Goal: Information Seeking & Learning: Learn about a topic

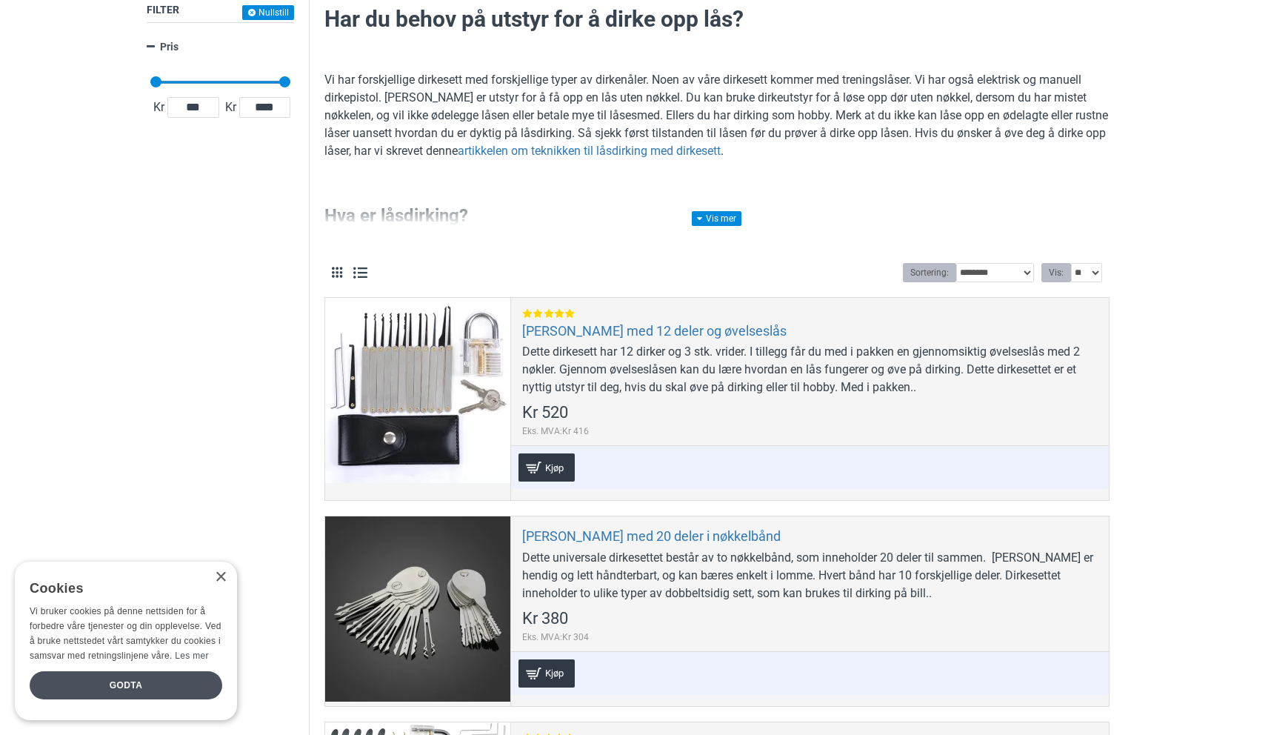
scroll to position [250, 0]
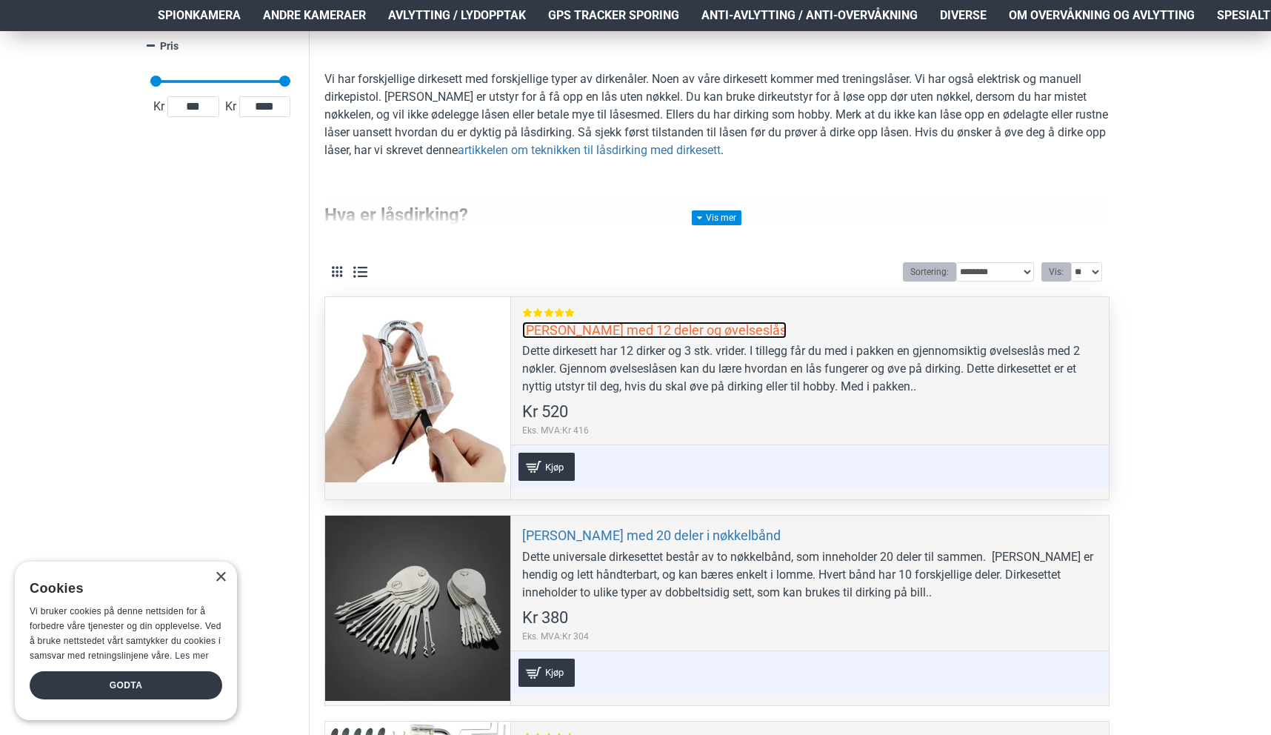
click at [608, 338] on link "[PERSON_NAME] med 12 deler og øvelseslås" at bounding box center [654, 329] width 264 height 17
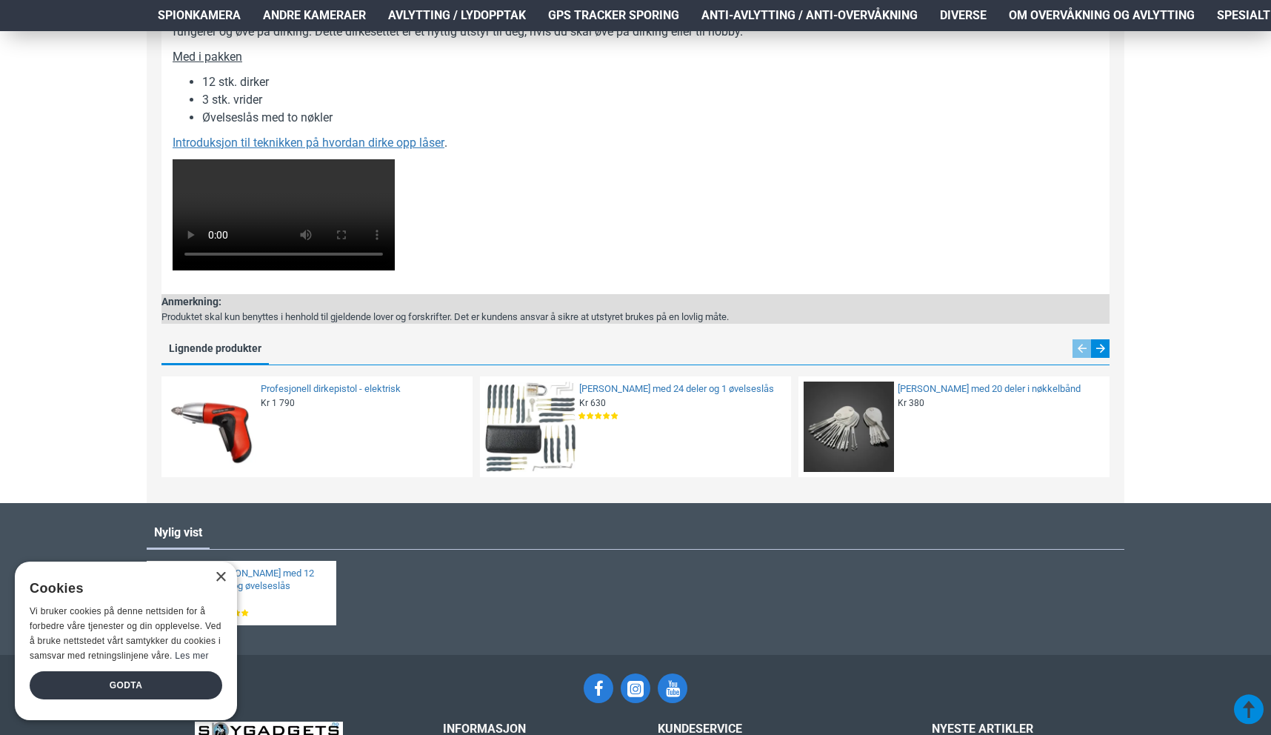
scroll to position [1006, 0]
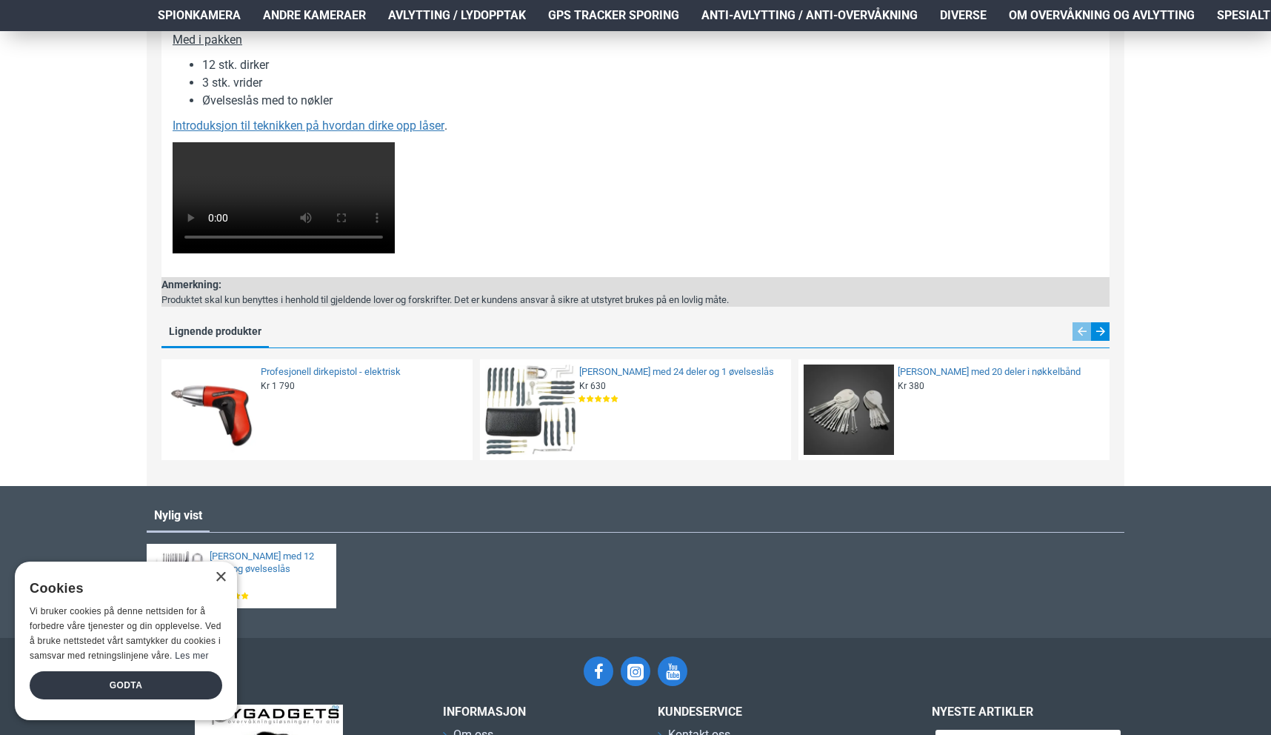
click at [395, 253] on video at bounding box center [284, 197] width 222 height 111
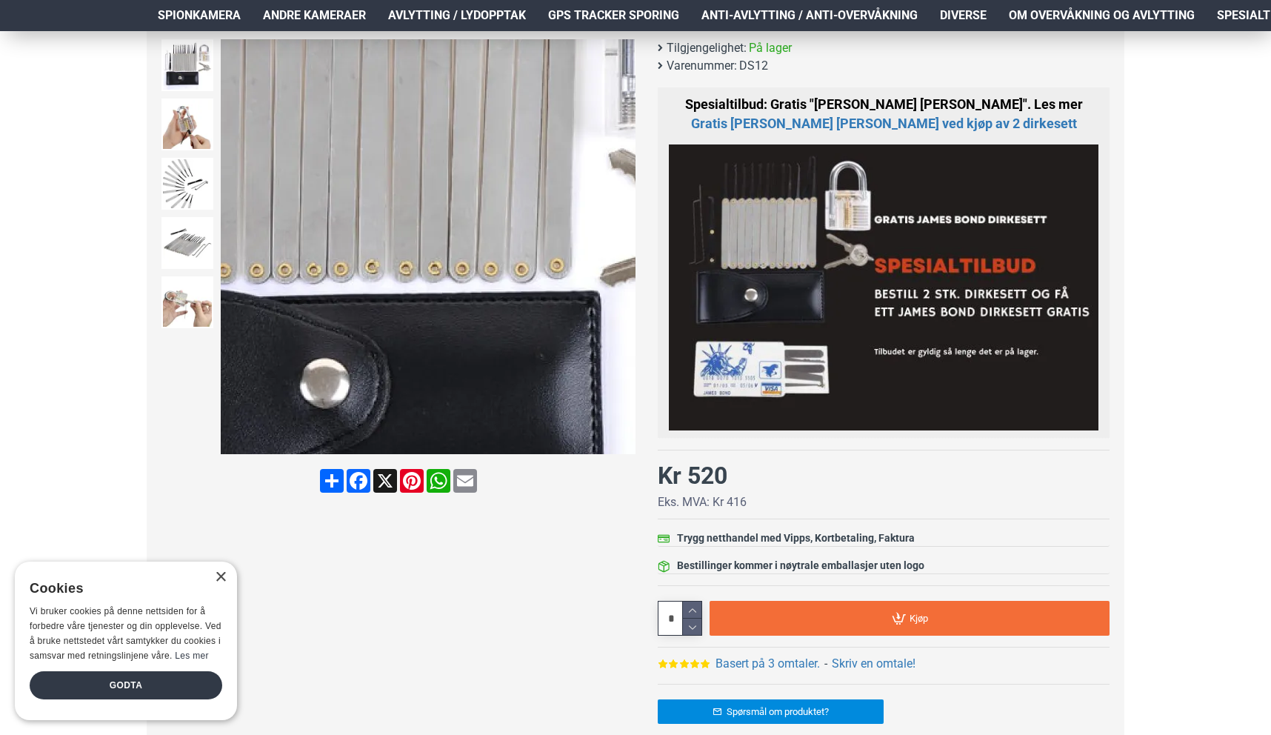
scroll to position [0, 0]
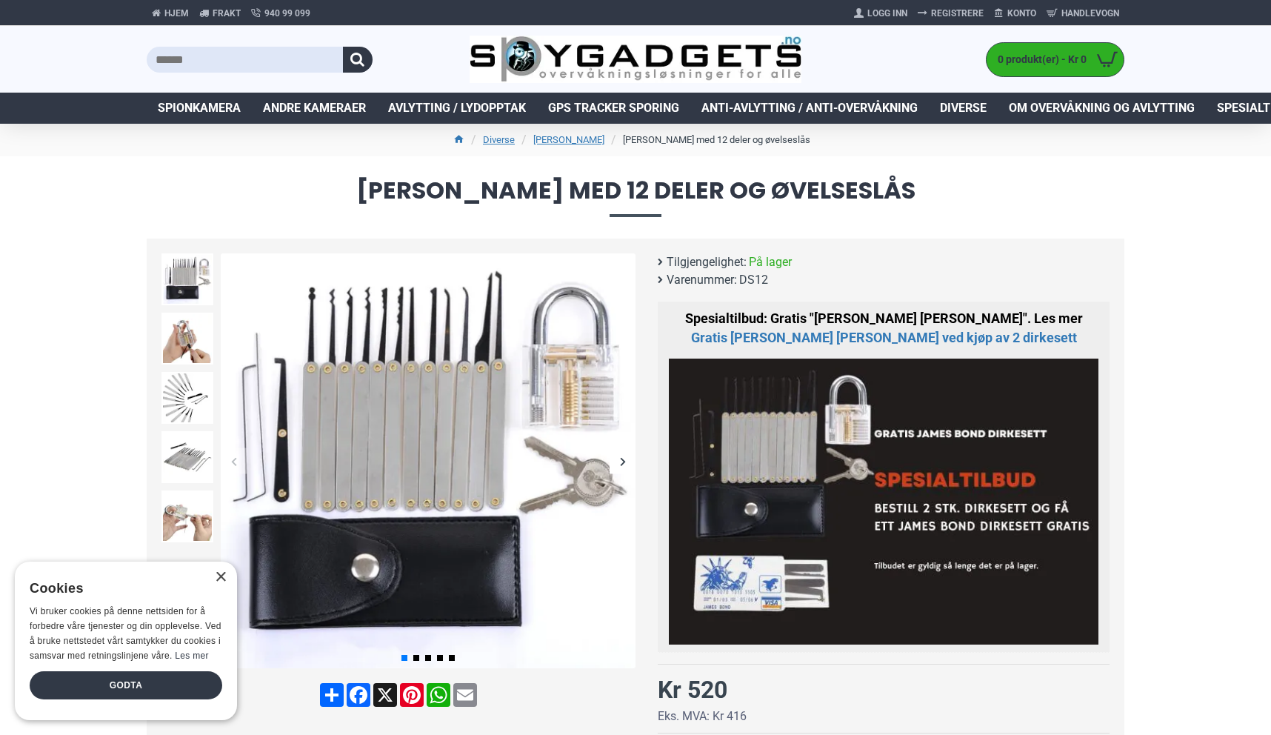
click at [592, 150] on ul "Diverse Dirkesett Dirkesett med 12 deler og øvelseslås" at bounding box center [636, 140] width 978 height 33
click at [592, 142] on link "[PERSON_NAME]" at bounding box center [568, 140] width 71 height 15
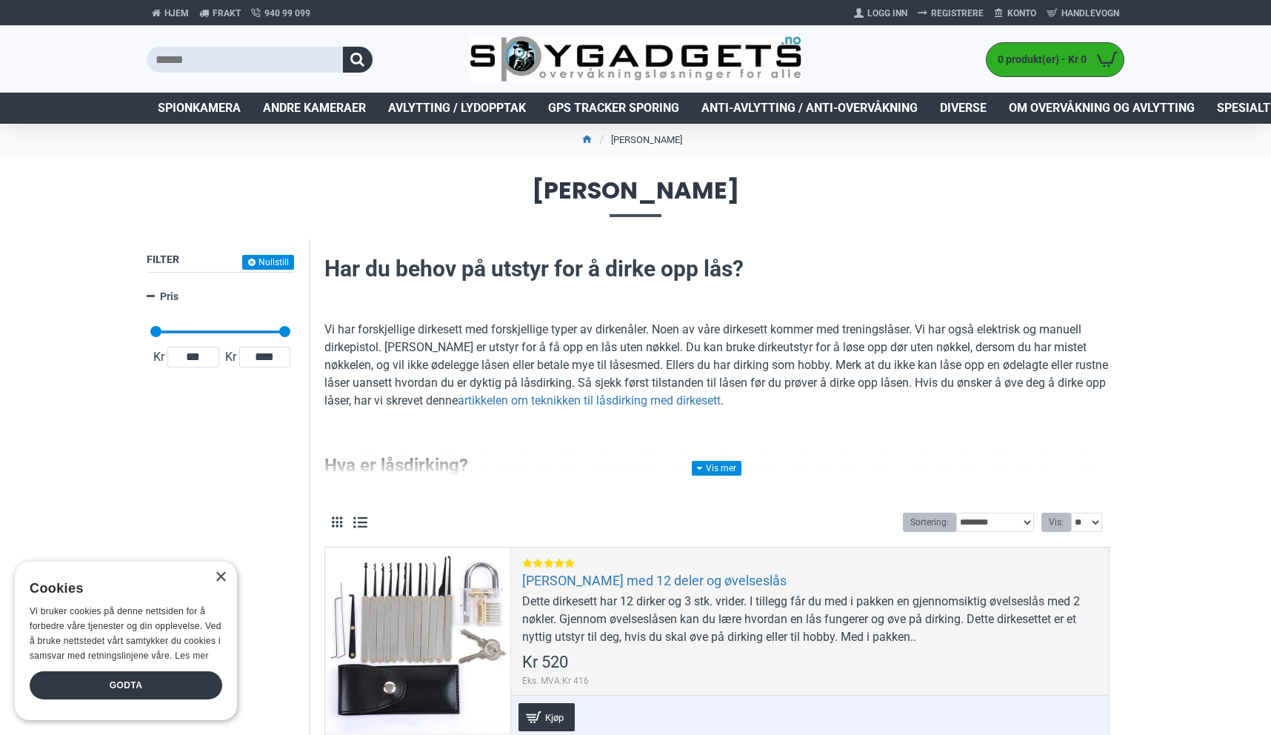
click at [265, 32] on div at bounding box center [308, 59] width 323 height 67
click at [265, 53] on input "text" at bounding box center [245, 60] width 196 height 26
type input "****"
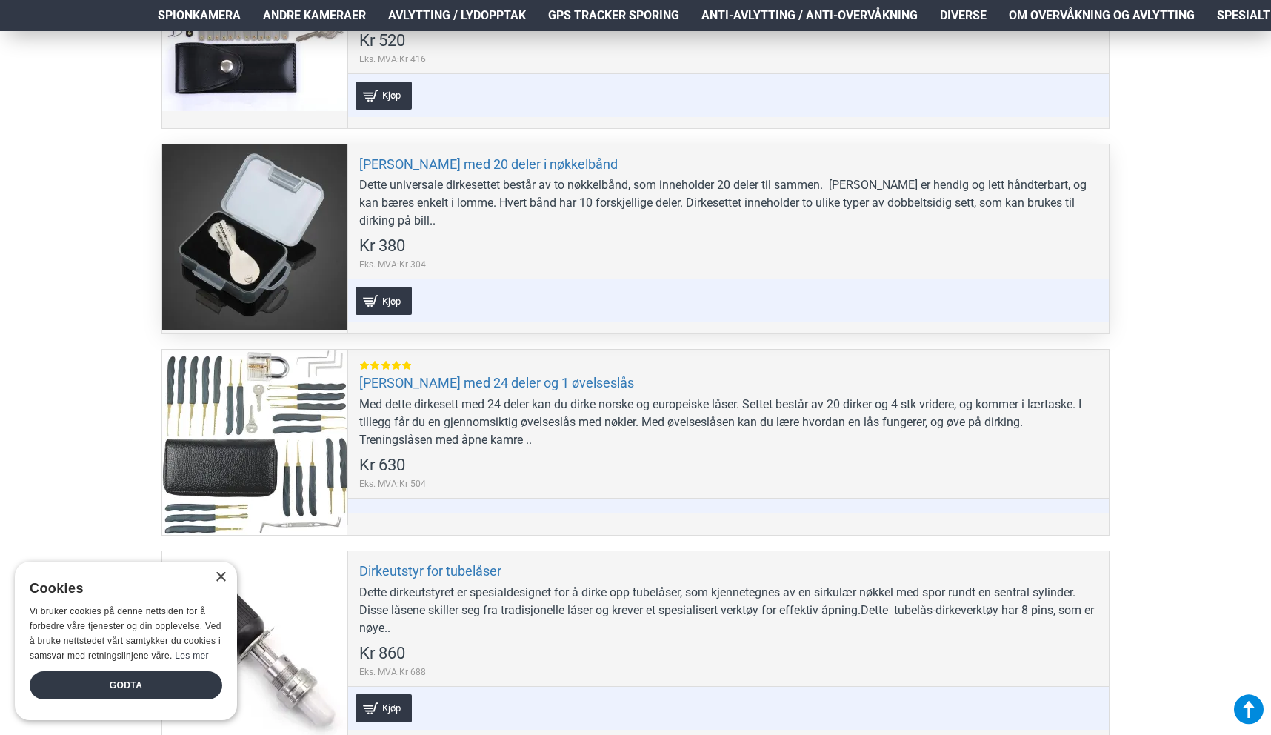
scroll to position [753, 0]
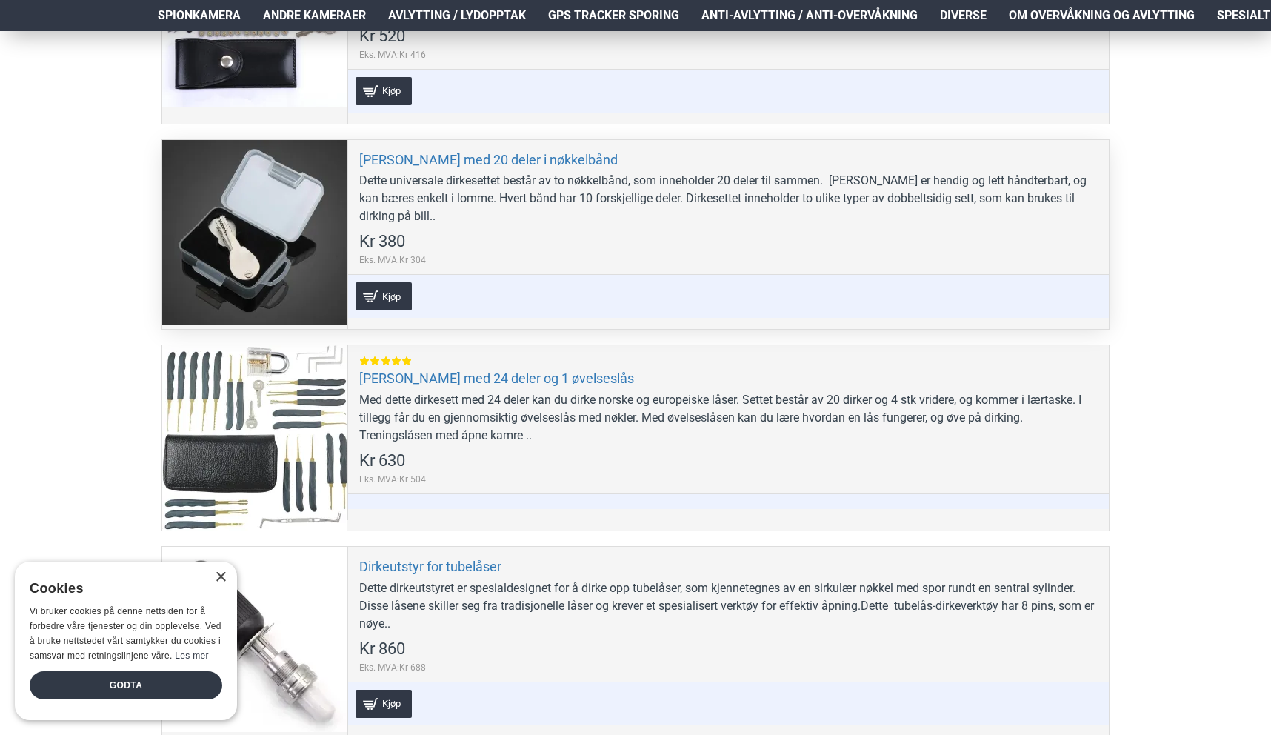
click at [279, 231] on div at bounding box center [254, 232] width 185 height 185
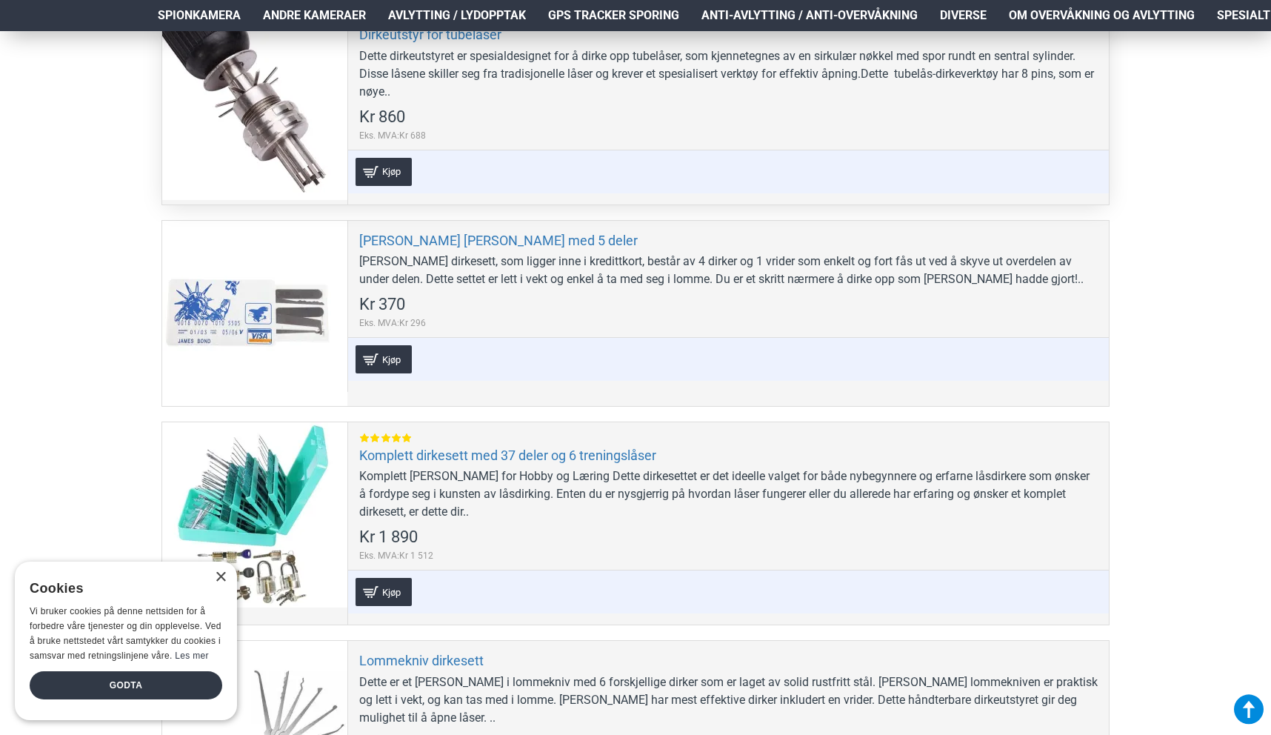
scroll to position [1360, 0]
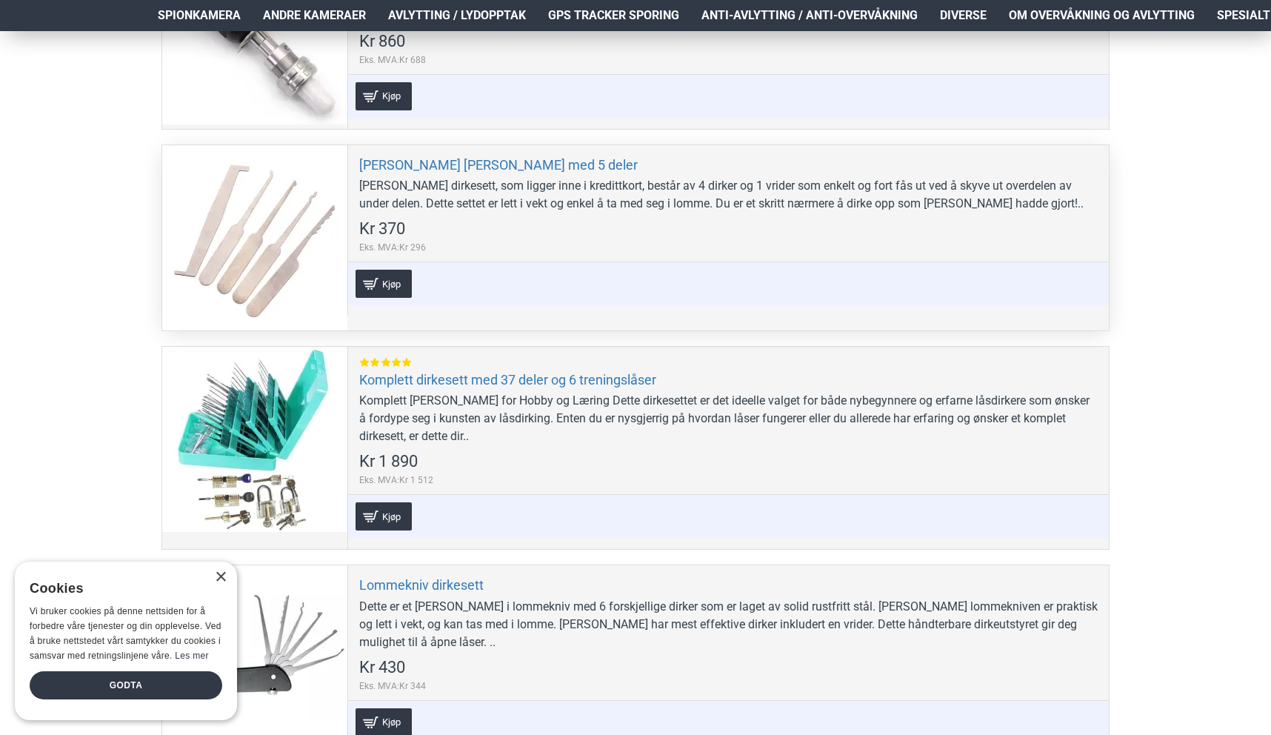
click at [543, 153] on div "James Bond Dirkesett med 5 deler James Bond dirkesett, som ligger inne i kredit…" at bounding box center [727, 230] width 761 height 171
click at [537, 160] on link "[PERSON_NAME] [PERSON_NAME] med 5 deler" at bounding box center [498, 164] width 278 height 17
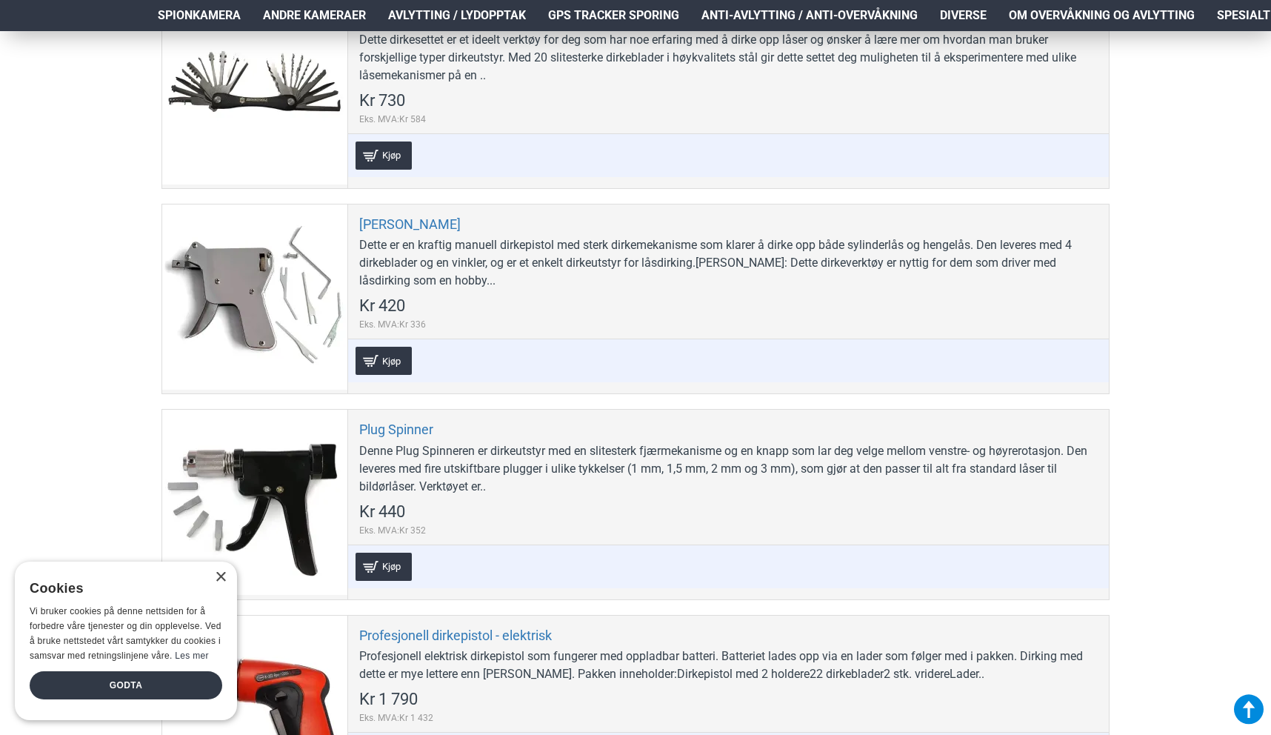
scroll to position [2141, 0]
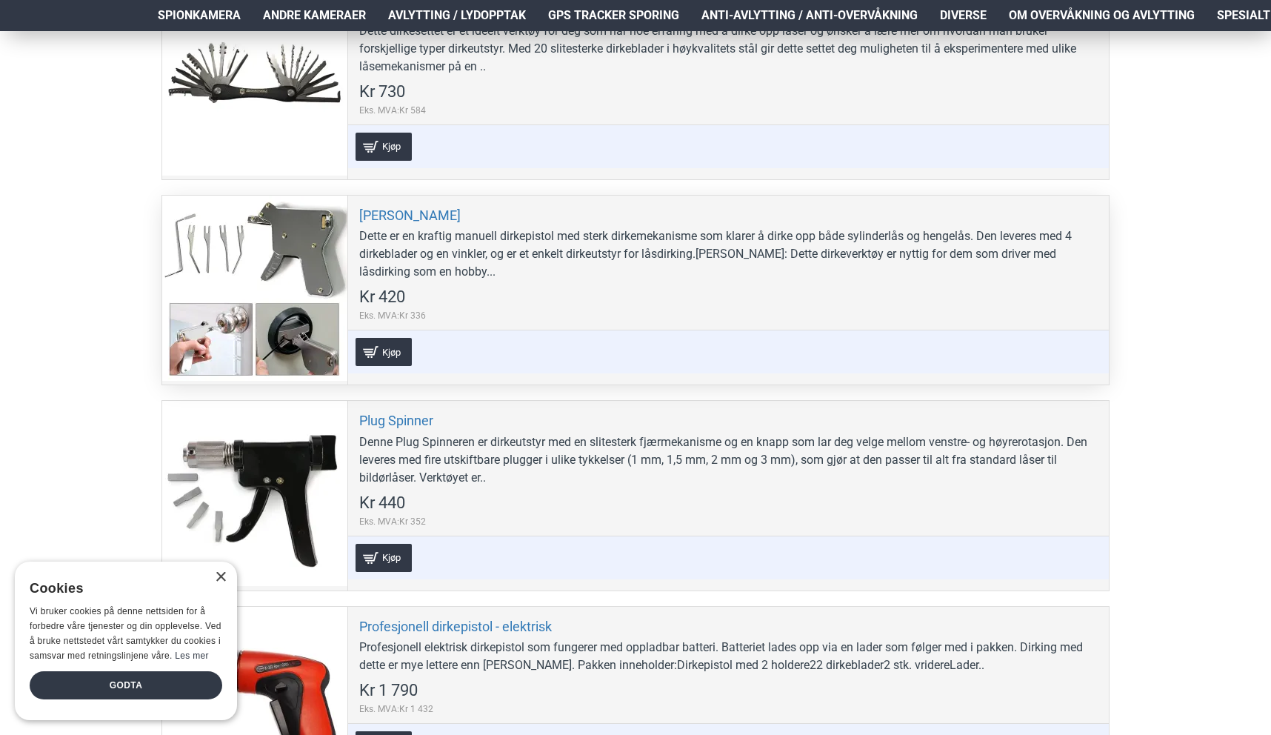
click at [284, 305] on div at bounding box center [254, 288] width 185 height 185
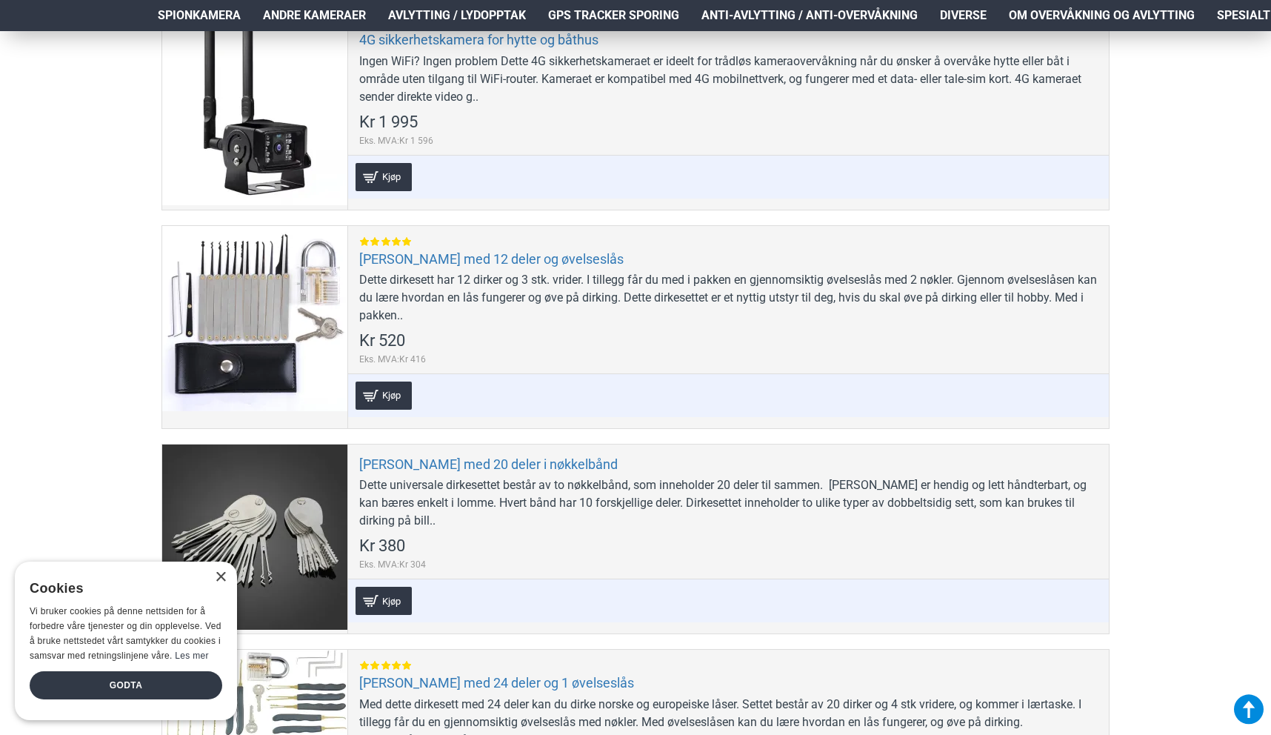
scroll to position [460, 0]
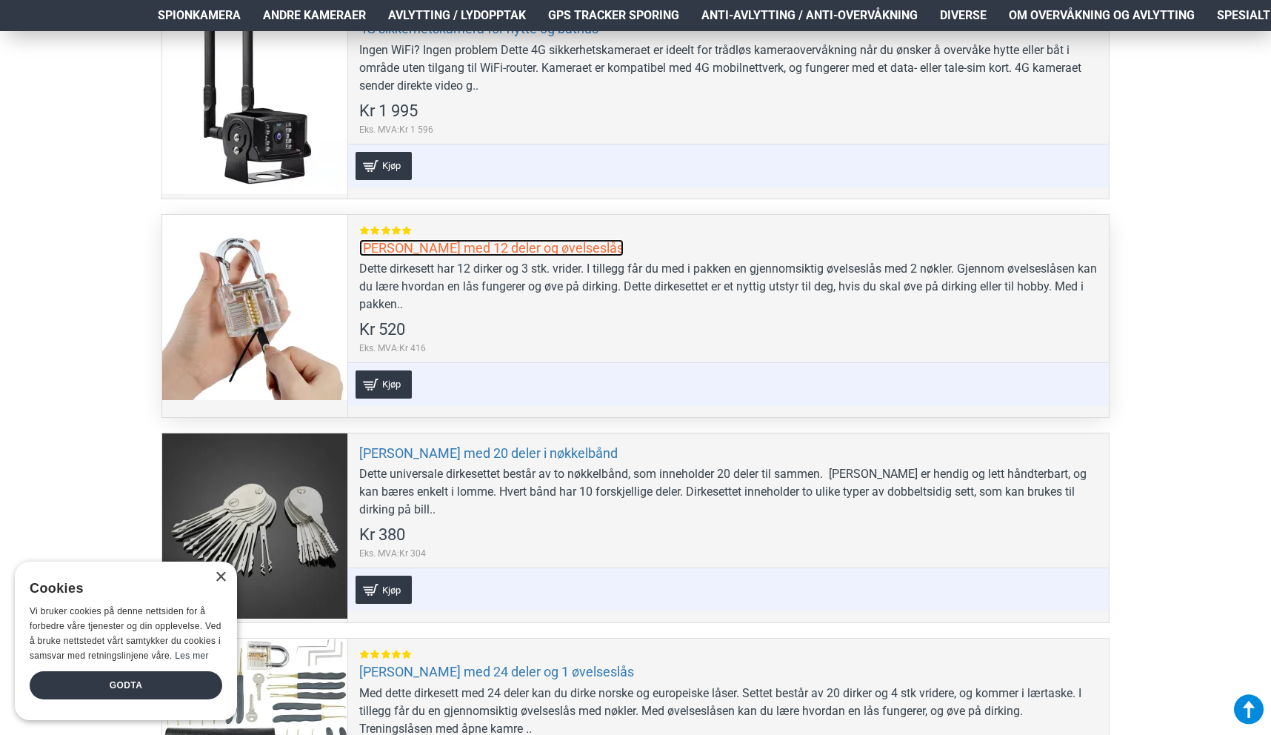
click at [557, 255] on link "[PERSON_NAME] med 12 deler og øvelseslås" at bounding box center [491, 247] width 264 height 17
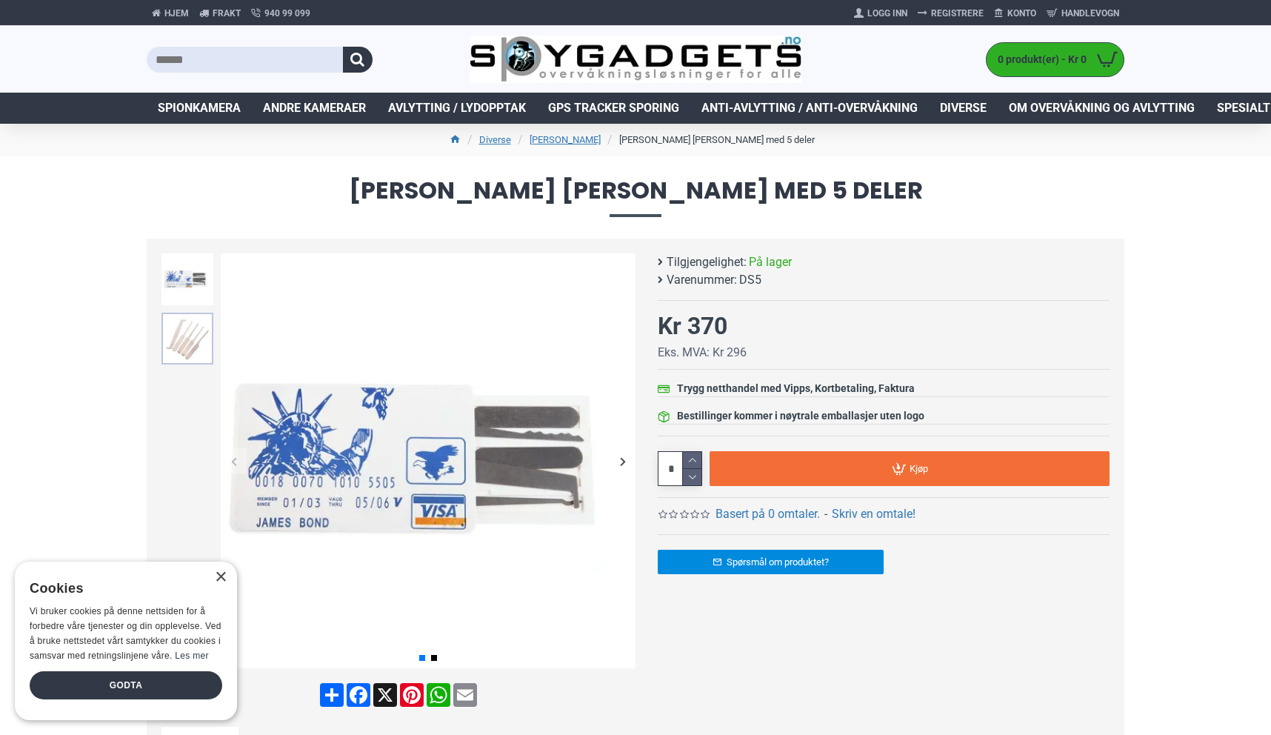
click at [161, 331] on img at bounding box center [187, 339] width 52 height 52
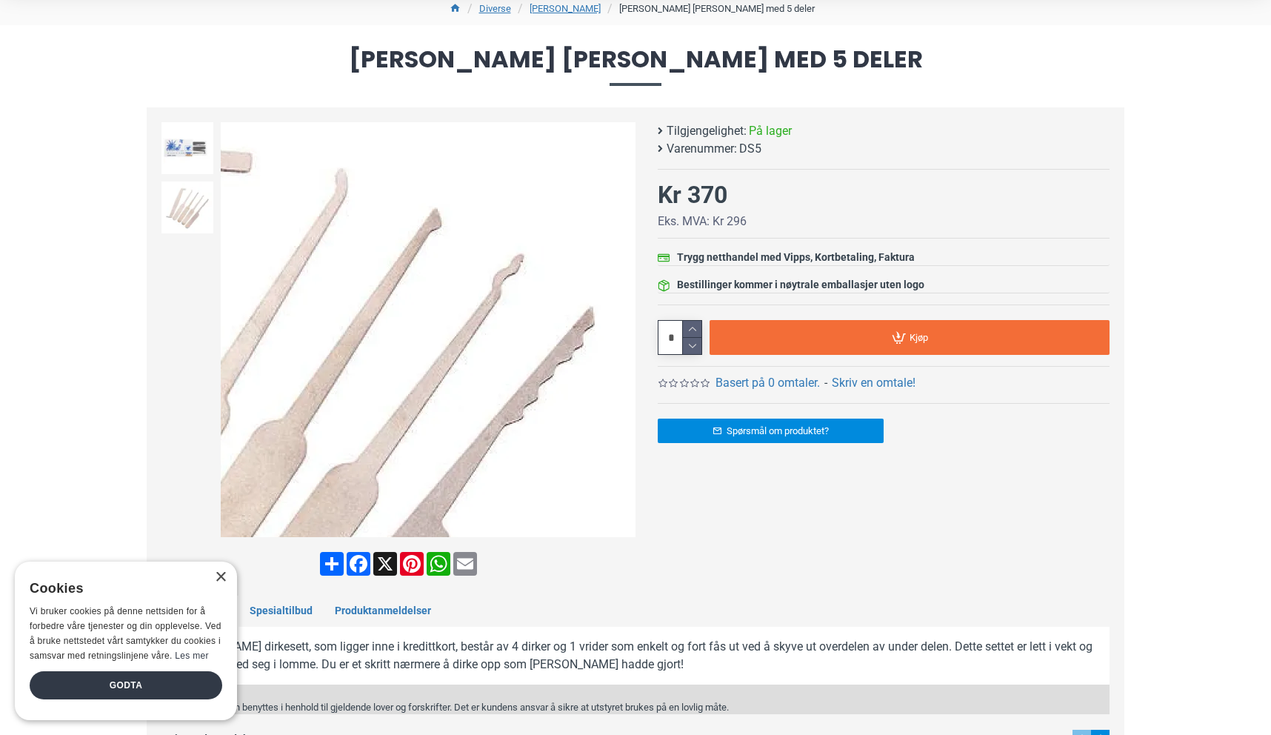
scroll to position [114, 0]
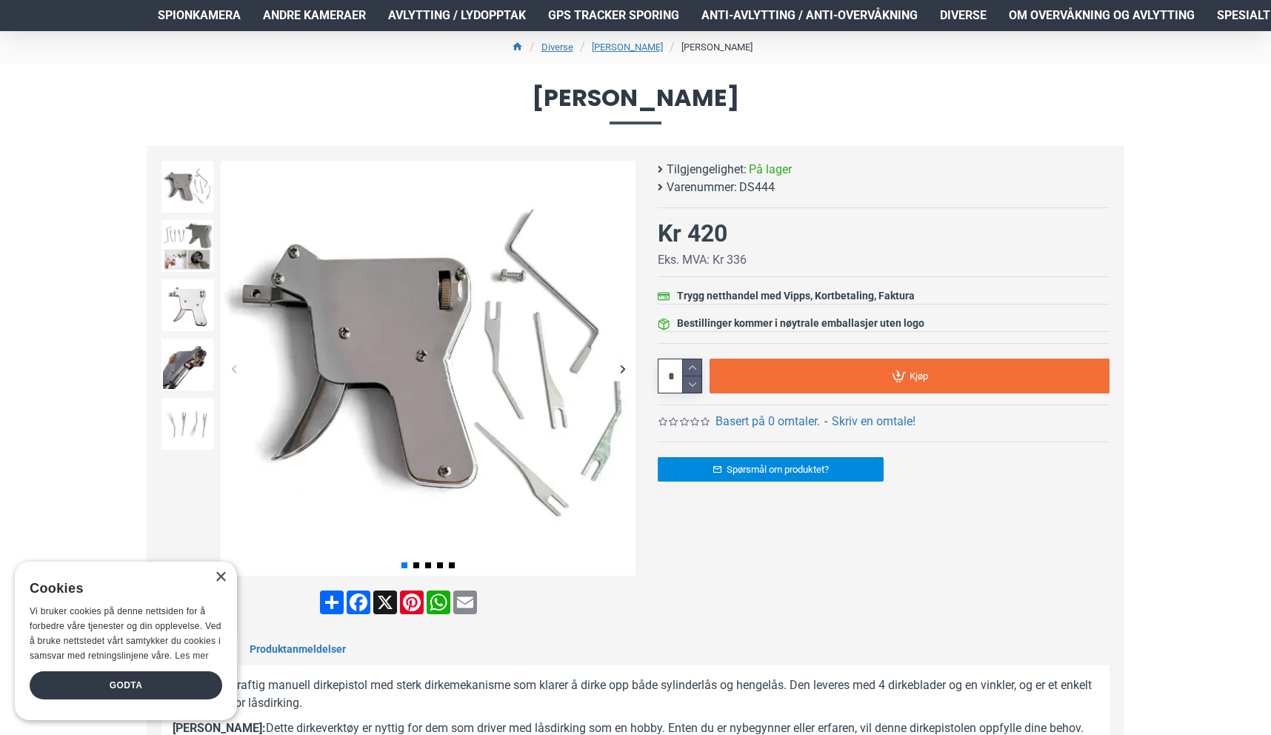
scroll to position [113, 0]
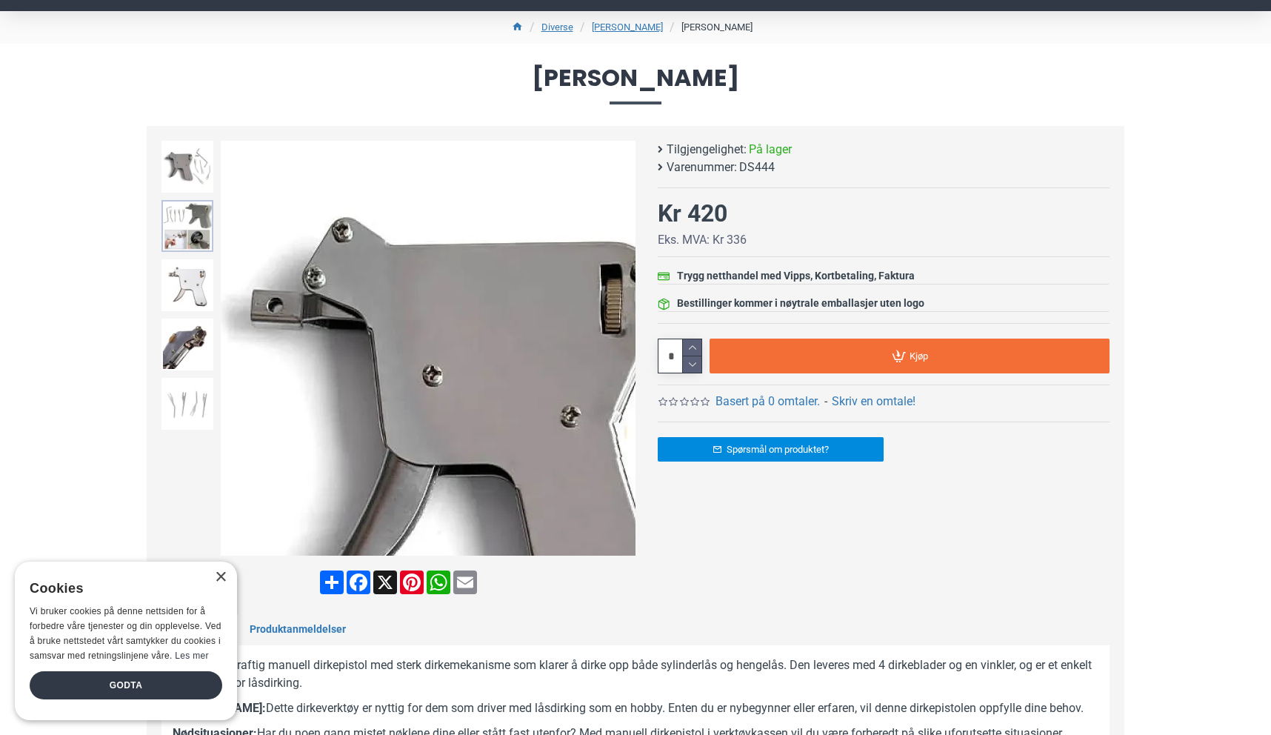
click at [187, 228] on img at bounding box center [187, 226] width 52 height 52
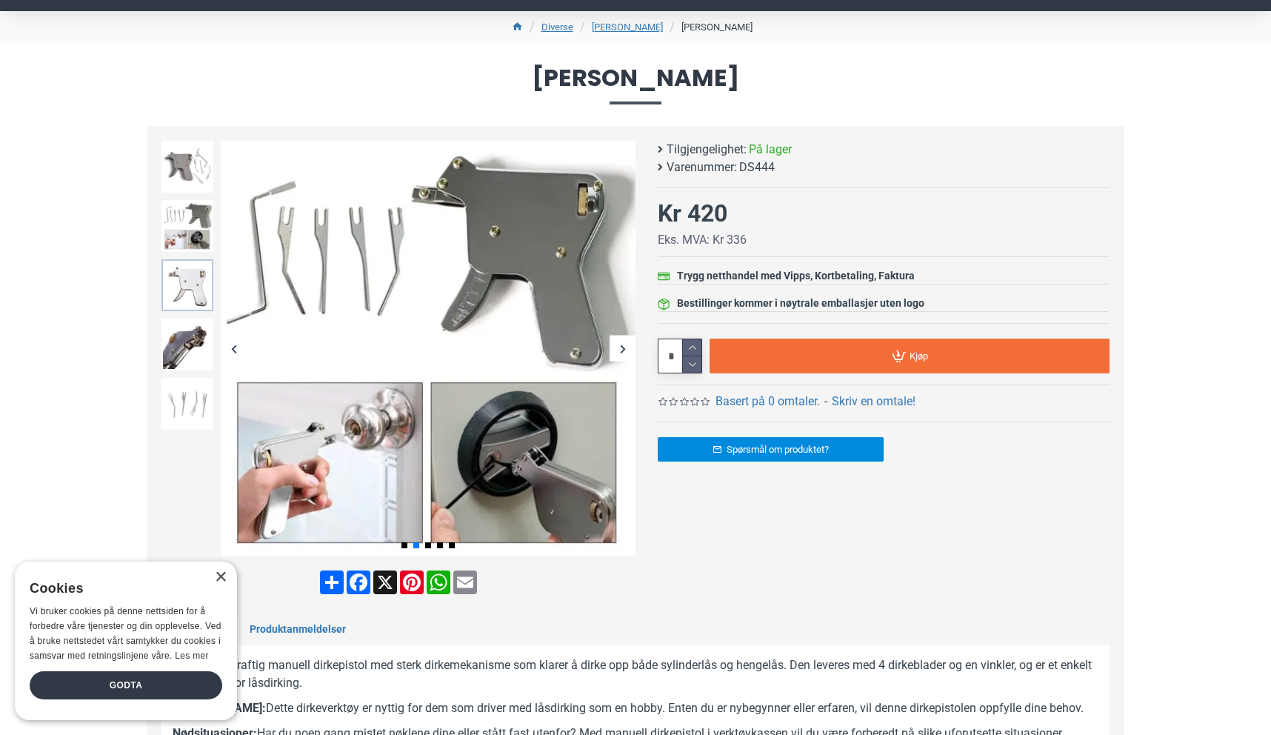
click at [190, 281] on img at bounding box center [187, 285] width 52 height 52
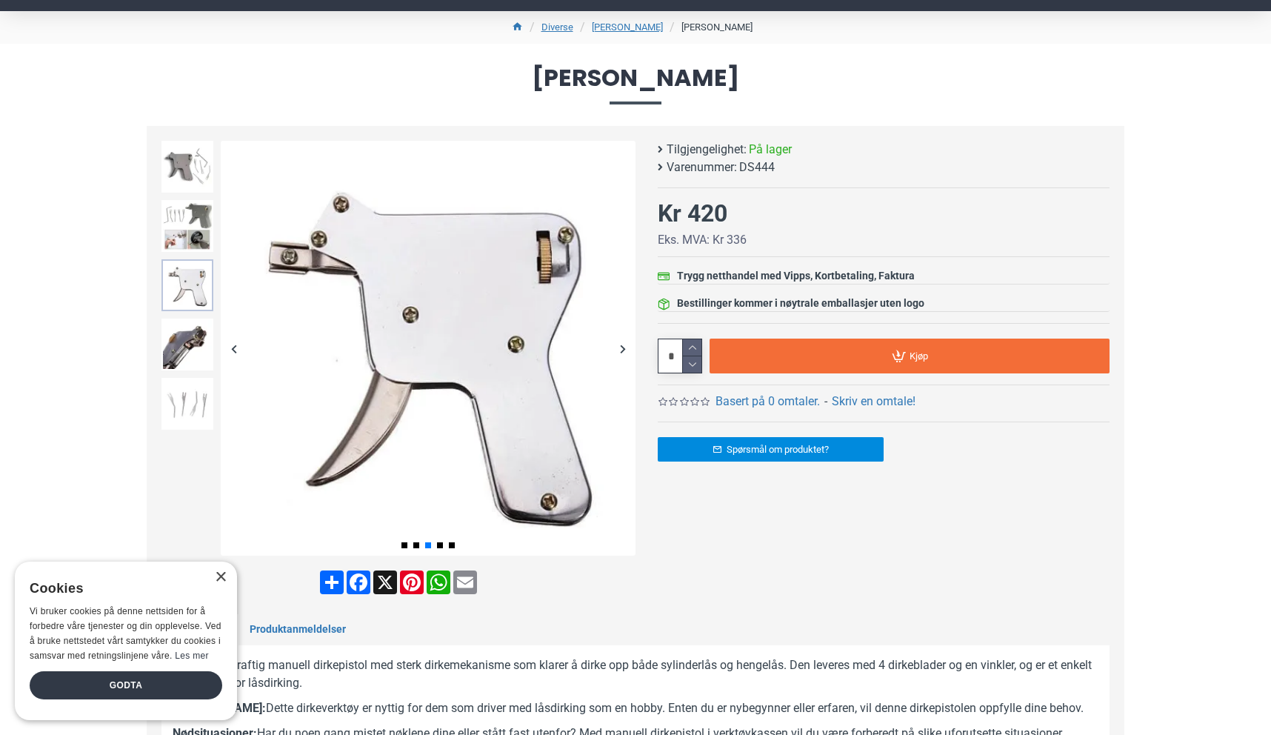
click at [190, 281] on img at bounding box center [187, 285] width 52 height 52
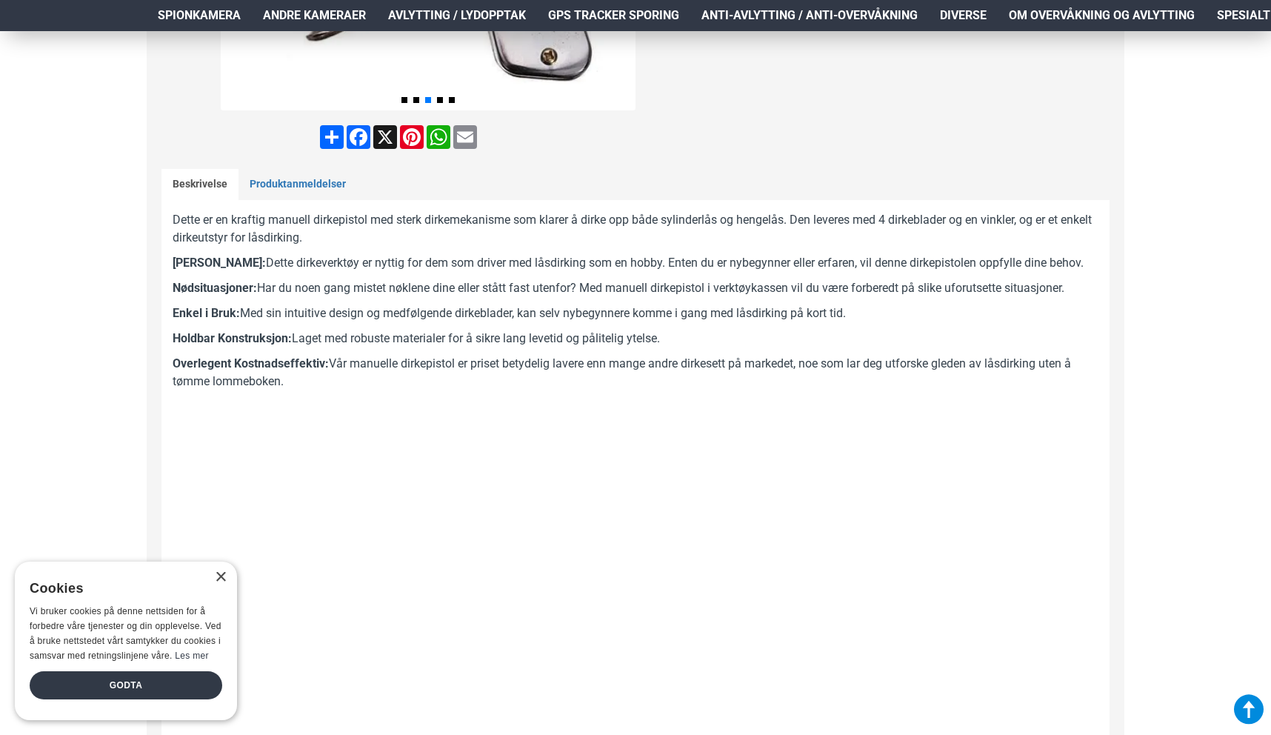
scroll to position [561, 0]
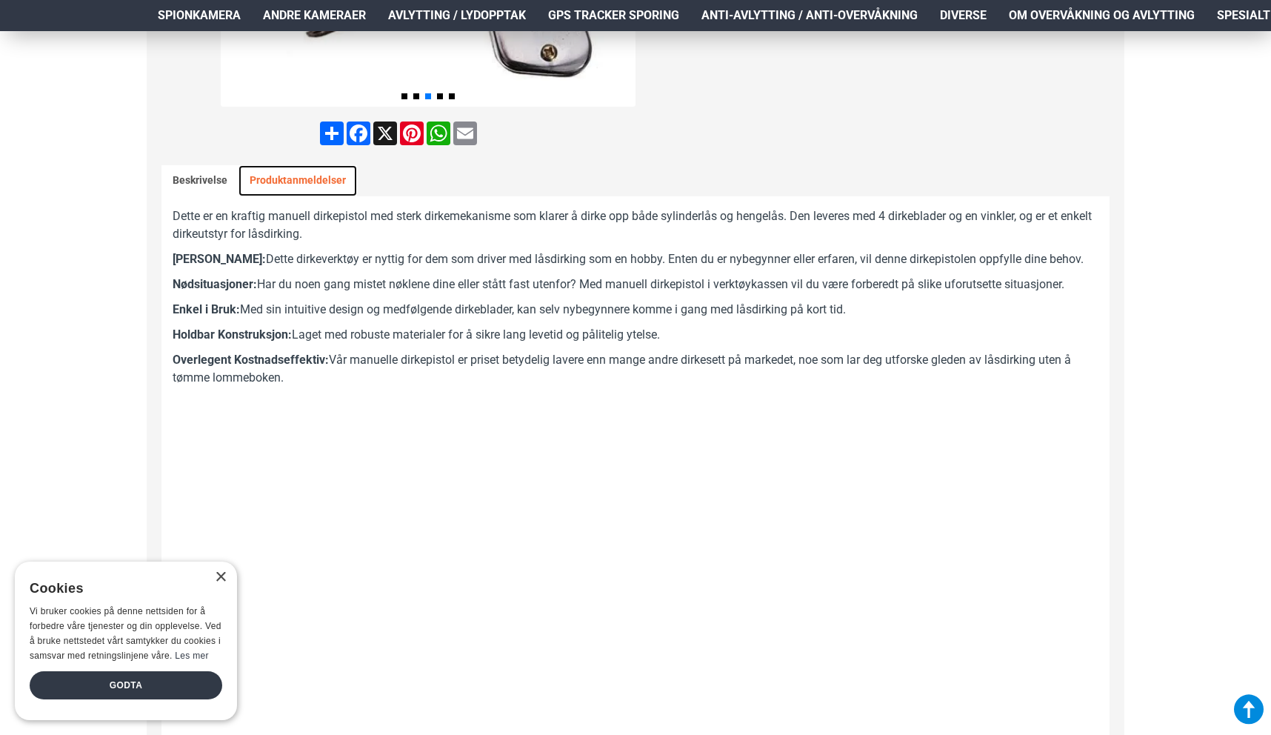
click at [273, 173] on link "Produktanmeldelser" at bounding box center [297, 180] width 118 height 31
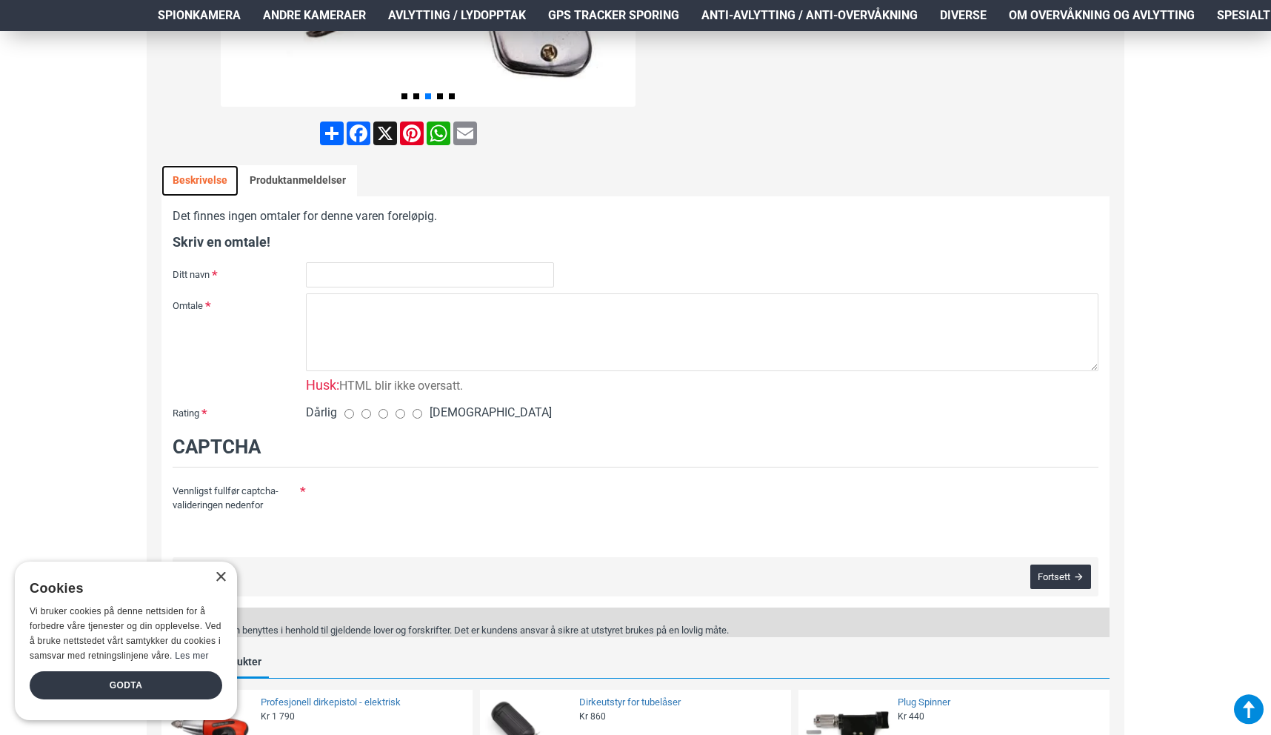
click at [221, 190] on link "Beskrivelse" at bounding box center [199, 180] width 77 height 31
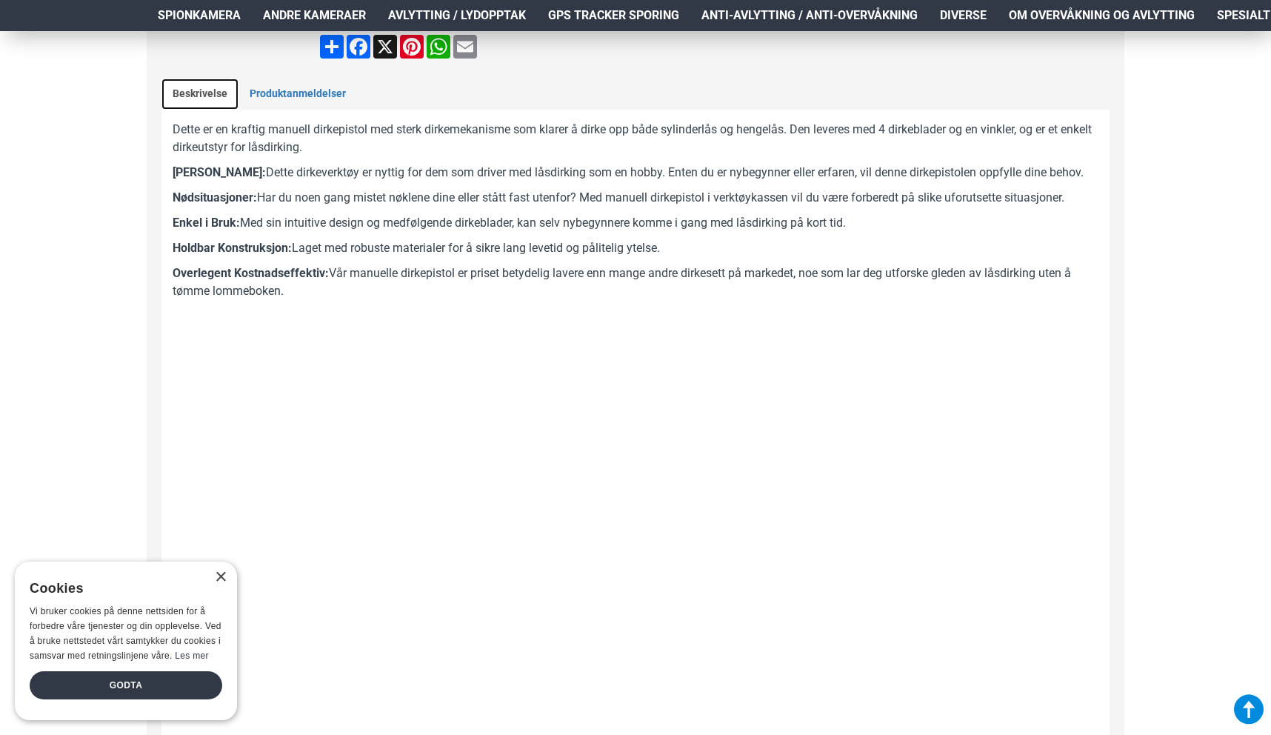
scroll to position [654, 0]
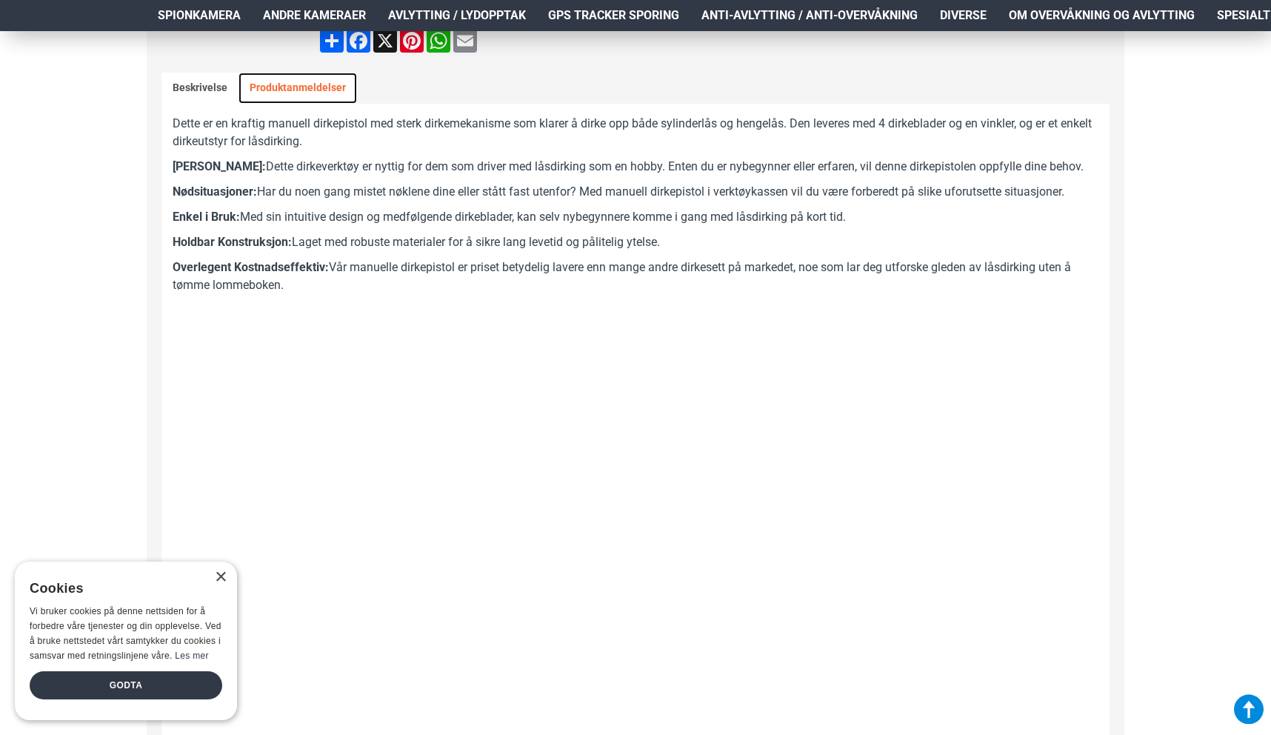
click at [261, 88] on link "Produktanmeldelser" at bounding box center [297, 88] width 118 height 31
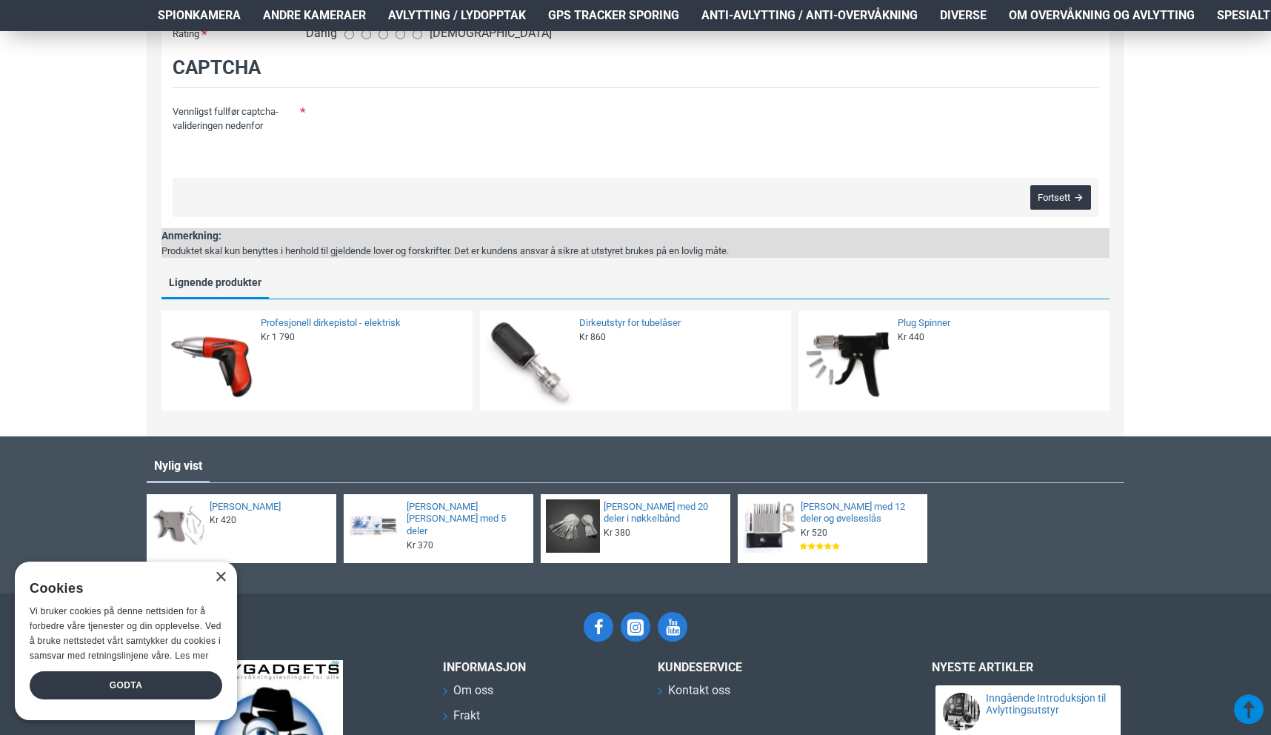
scroll to position [942, 0]
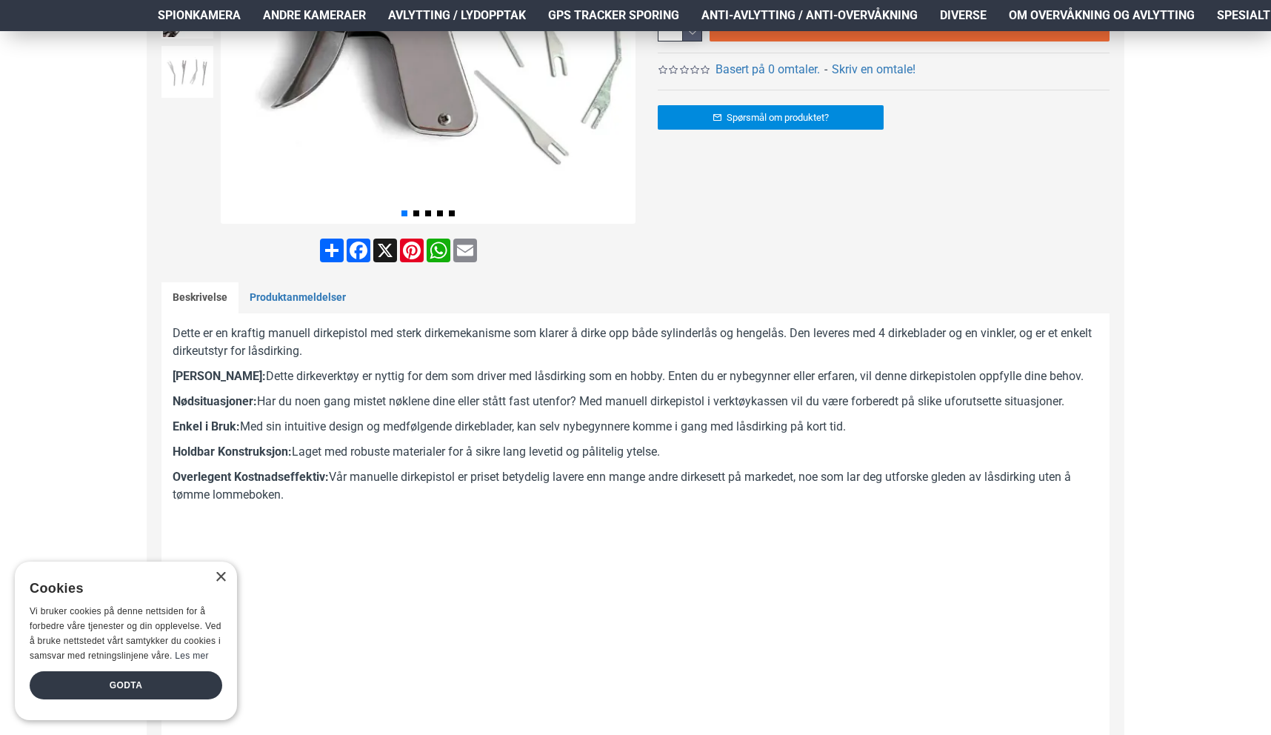
scroll to position [739, 0]
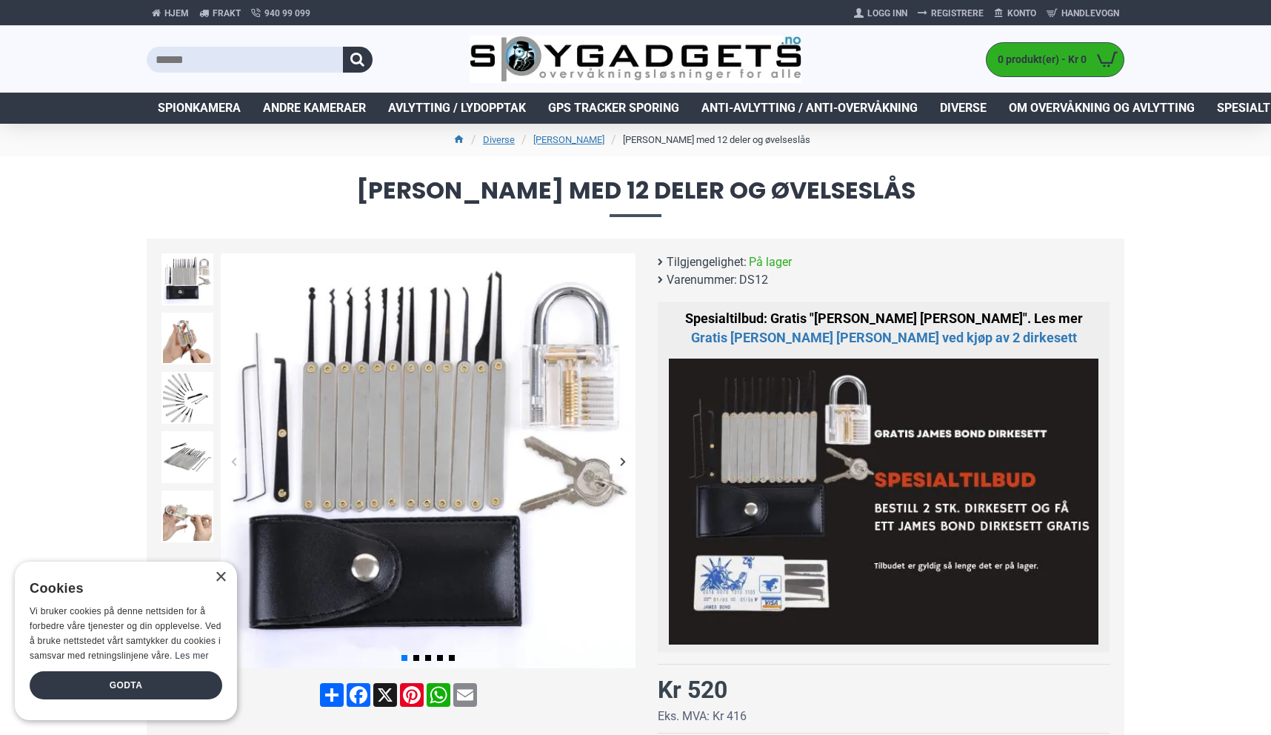
click at [755, 262] on span "På lager" at bounding box center [770, 262] width 43 height 18
